Goal: Task Accomplishment & Management: Manage account settings

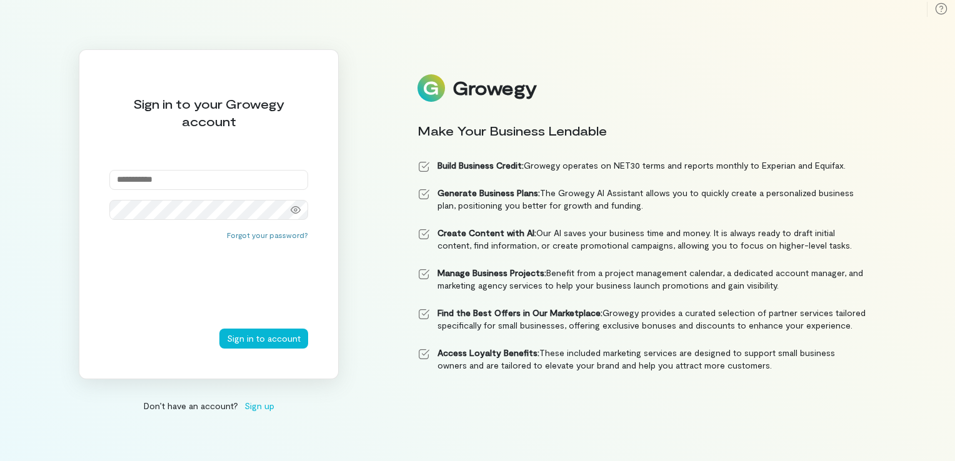
click at [152, 171] on input "email" at bounding box center [208, 180] width 199 height 20
type input "**********"
click at [264, 332] on button "Sign in to account" at bounding box center [263, 339] width 89 height 20
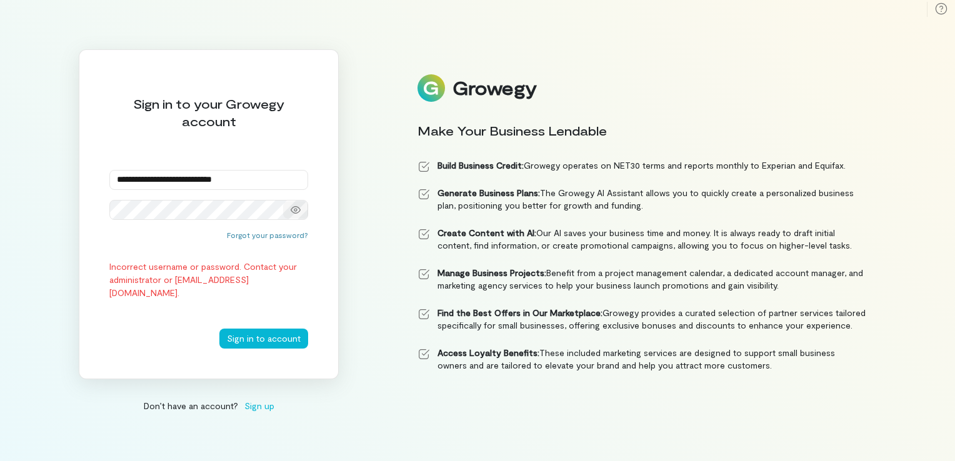
click at [294, 211] on icon at bounding box center [296, 210] width 10 height 10
click at [267, 331] on button "Sign in to account" at bounding box center [263, 339] width 89 height 20
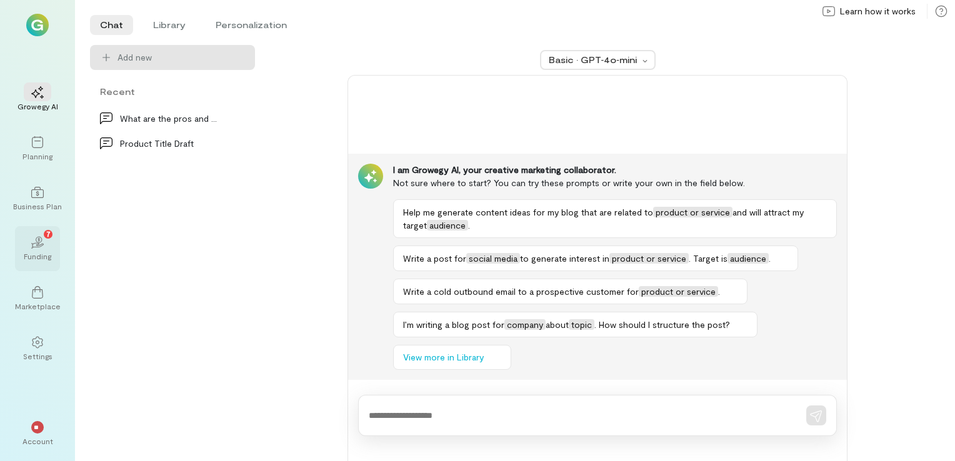
click at [37, 245] on icon "02" at bounding box center [37, 242] width 12 height 12
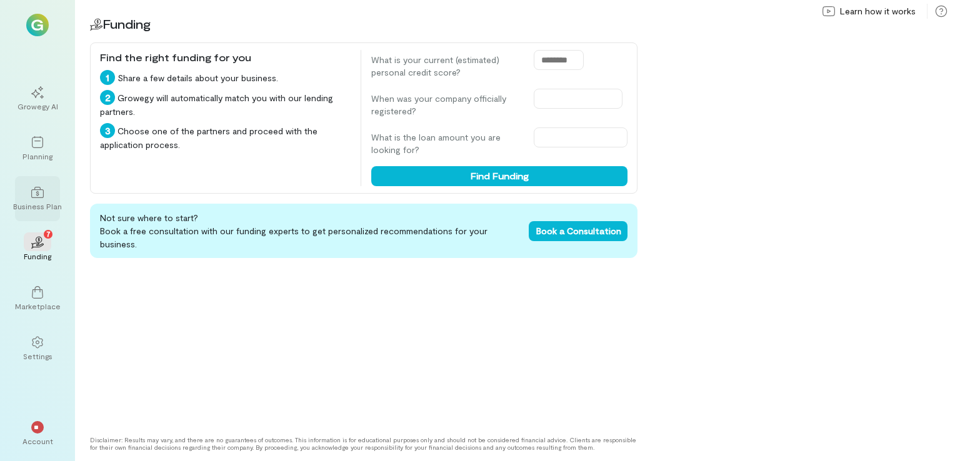
click at [22, 199] on div "Business Plan" at bounding box center [37, 198] width 45 height 45
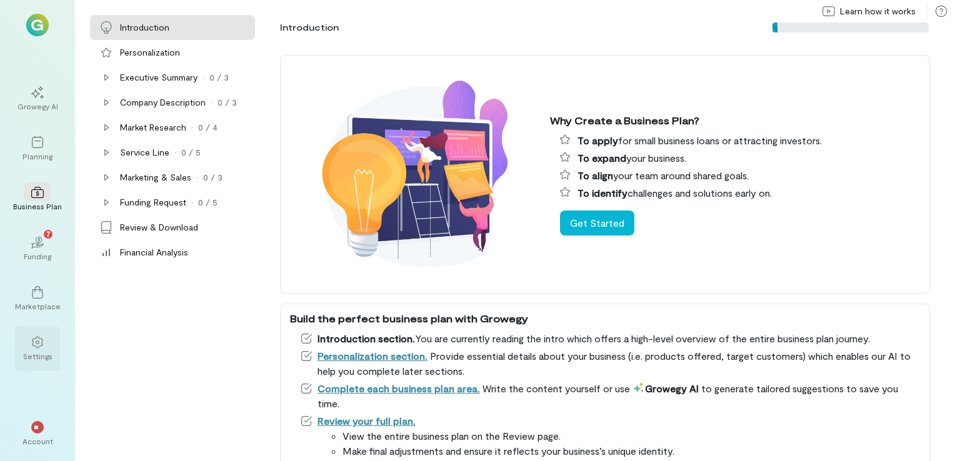
click at [42, 336] on icon at bounding box center [37, 342] width 12 height 12
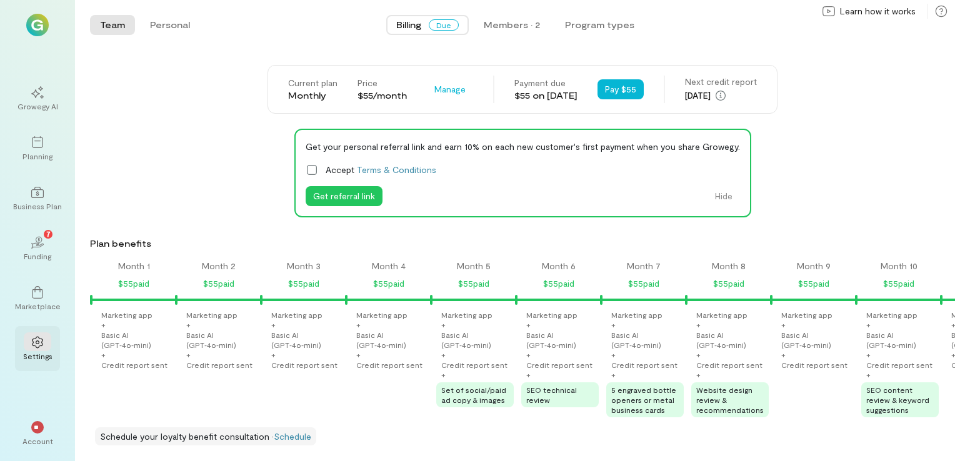
scroll to position [0, 1264]
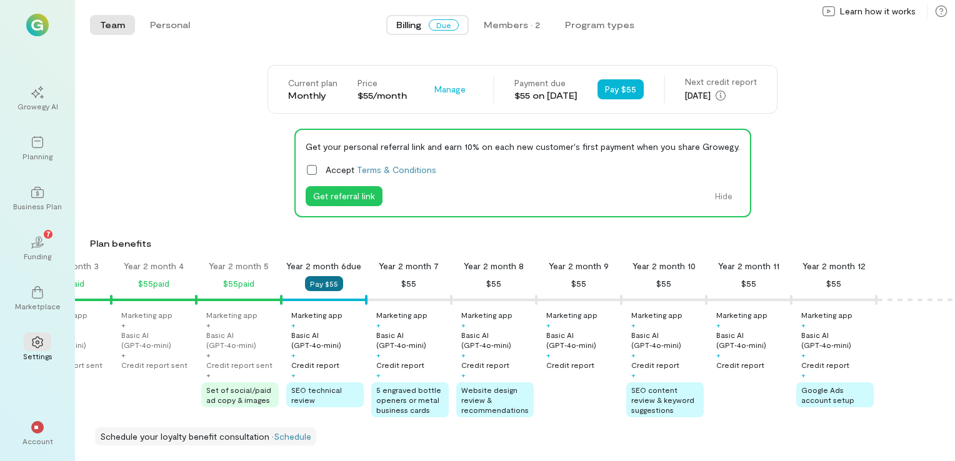
click at [309, 287] on button "Pay $55" at bounding box center [324, 283] width 38 height 15
